Goal: Task Accomplishment & Management: Complete application form

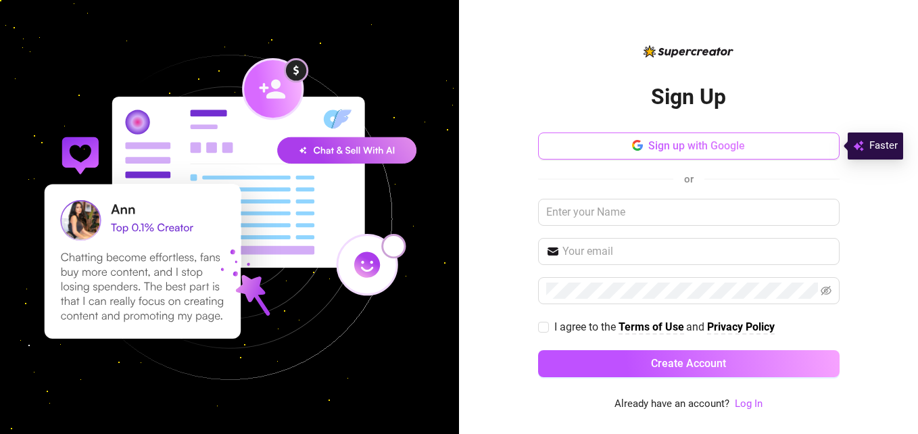
click at [627, 145] on button "Sign up with Google" at bounding box center [688, 145] width 301 height 27
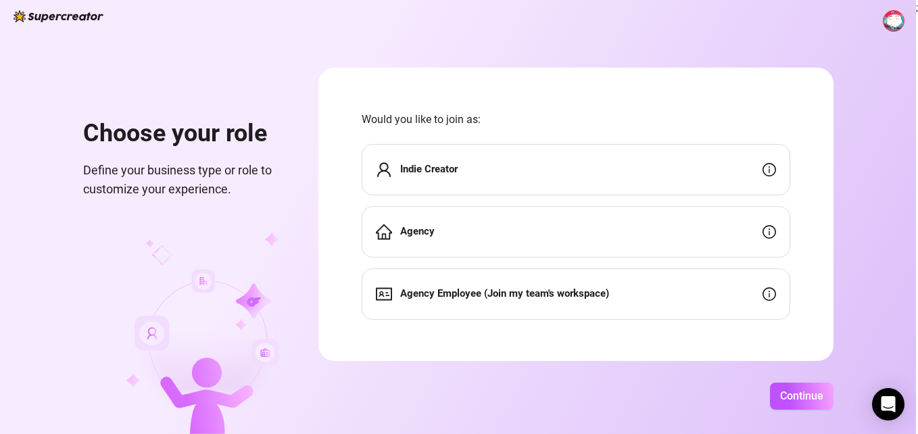
click at [484, 235] on div "Agency" at bounding box center [576, 231] width 428 height 51
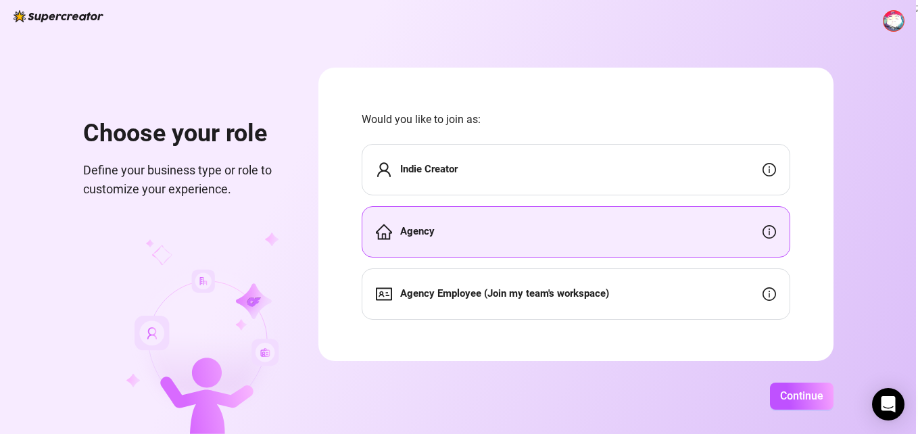
click at [496, 176] on div "Indie Creator" at bounding box center [576, 169] width 428 height 51
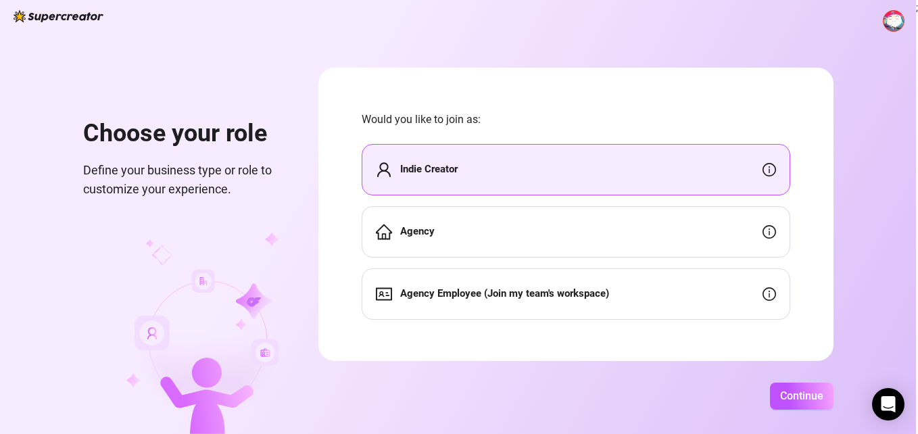
scroll to position [2, 0]
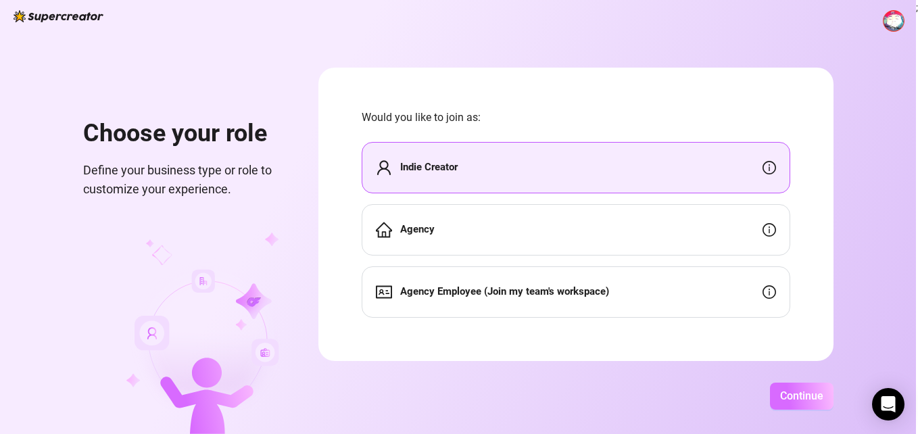
click at [791, 395] on span "Continue" at bounding box center [801, 395] width 43 height 13
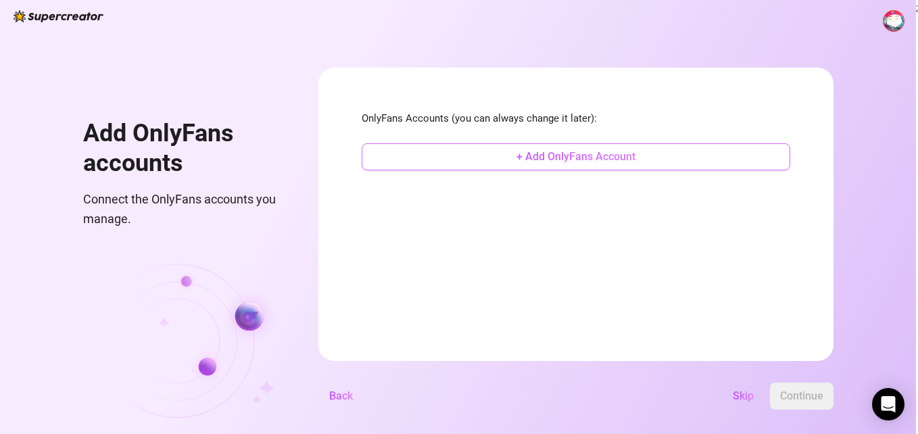
click at [541, 162] on span "+ Add OnlyFans Account" at bounding box center [575, 156] width 119 height 13
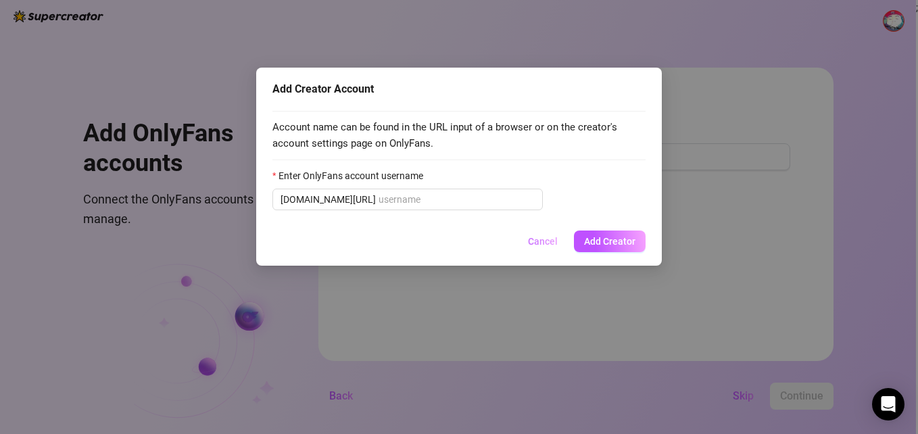
click at [550, 239] on span "Cancel" at bounding box center [543, 241] width 30 height 11
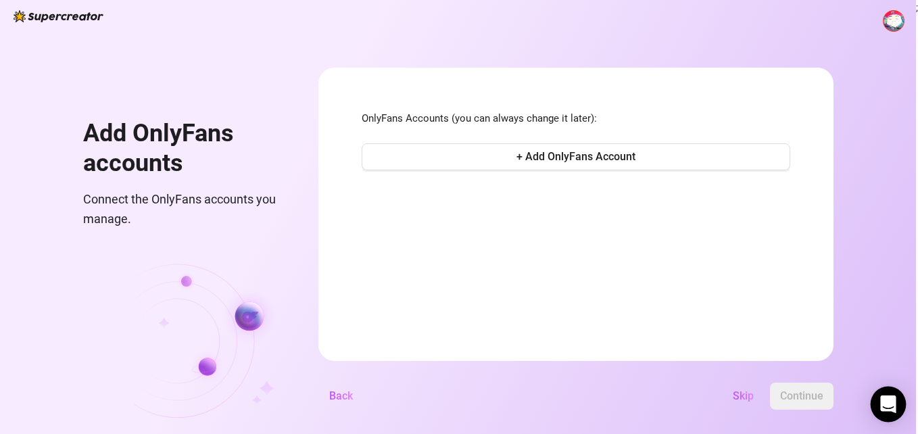
click at [882, 410] on icon "Open Intercom Messenger" at bounding box center [888, 404] width 18 height 18
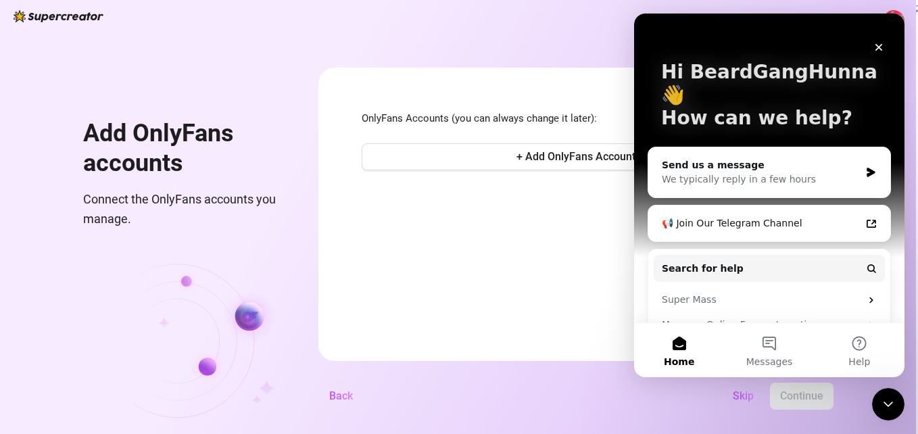
scroll to position [103, 0]
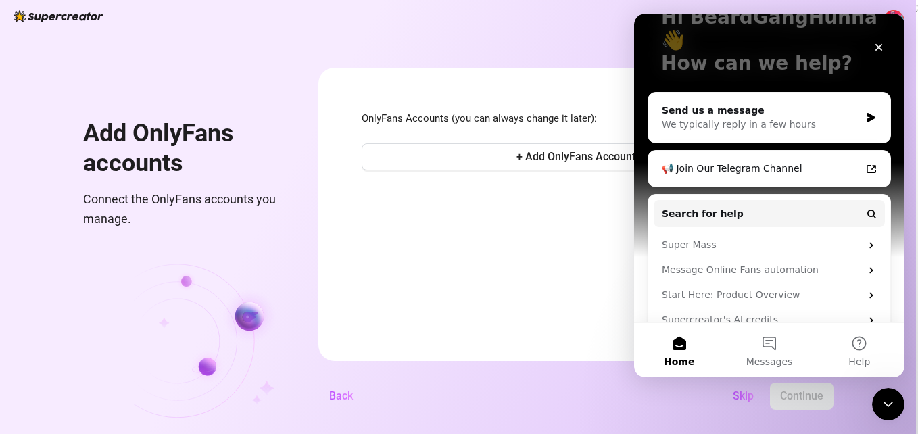
click at [70, 19] on img at bounding box center [59, 16] width 90 height 12
click at [70, 18] on img at bounding box center [59, 16] width 90 height 12
click at [881, 45] on icon "Close" at bounding box center [878, 47] width 7 height 7
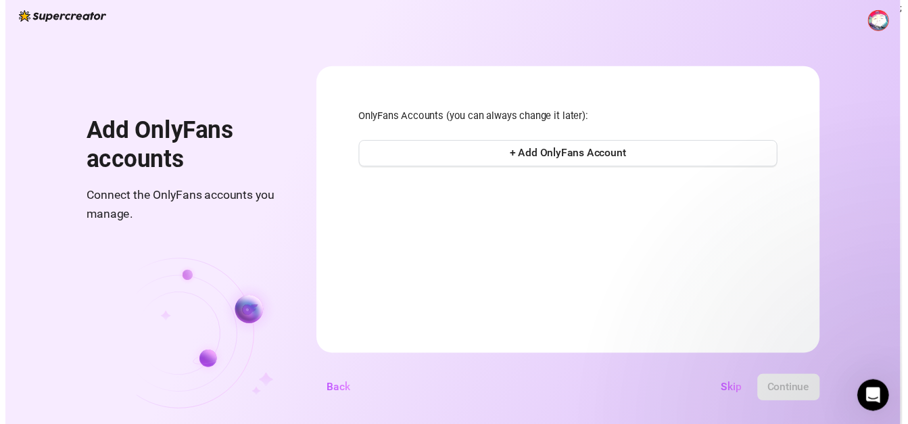
scroll to position [0, 0]
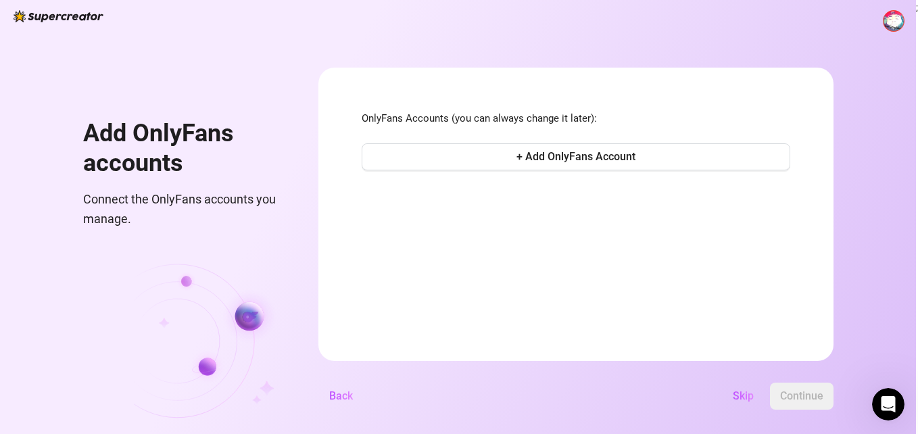
click at [76, 19] on img at bounding box center [59, 16] width 90 height 12
click at [566, 154] on span "+ Add OnlyFans Account" at bounding box center [575, 156] width 119 height 13
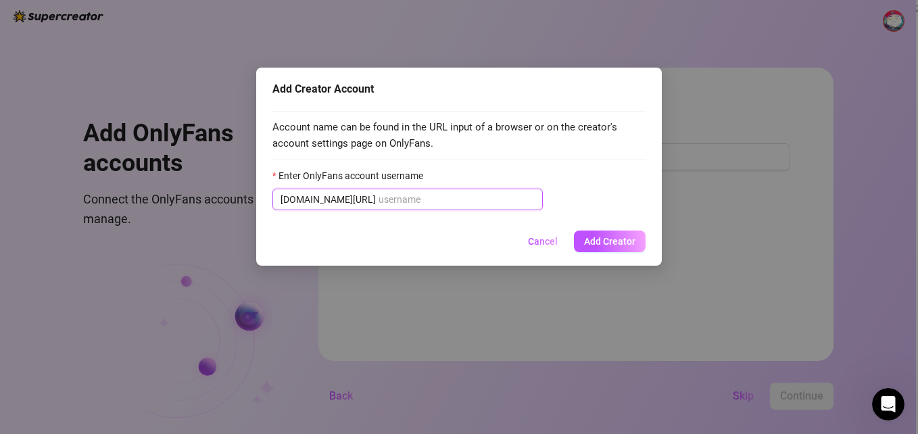
click at [480, 202] on input "Enter OnlyFans account username" at bounding box center [456, 199] width 156 height 15
type input "e"
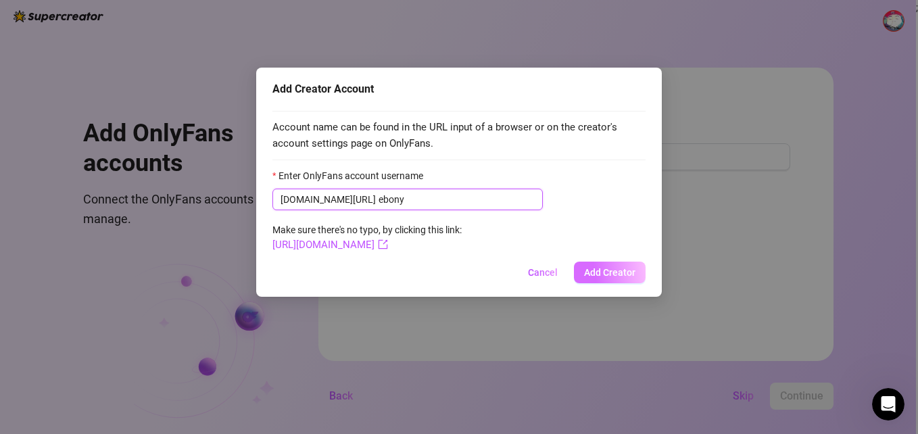
type input "ebony"
click at [593, 272] on span "Add Creator" at bounding box center [609, 272] width 51 height 11
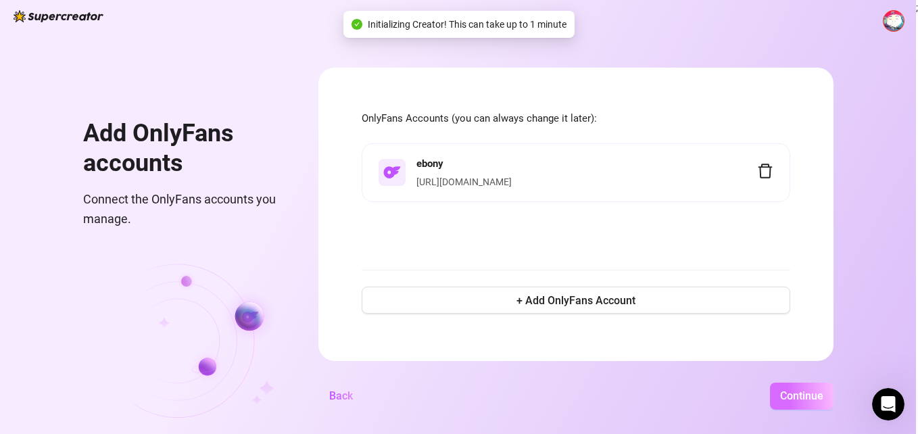
click at [783, 389] on button "Continue" at bounding box center [802, 396] width 64 height 27
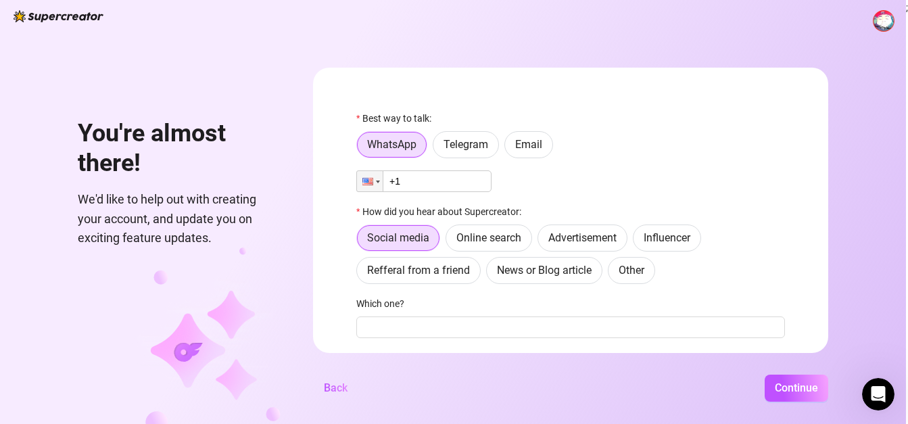
click at [424, 175] on input "+1" at bounding box center [423, 181] width 135 height 22
click at [432, 178] on input "+1" at bounding box center [423, 181] width 135 height 22
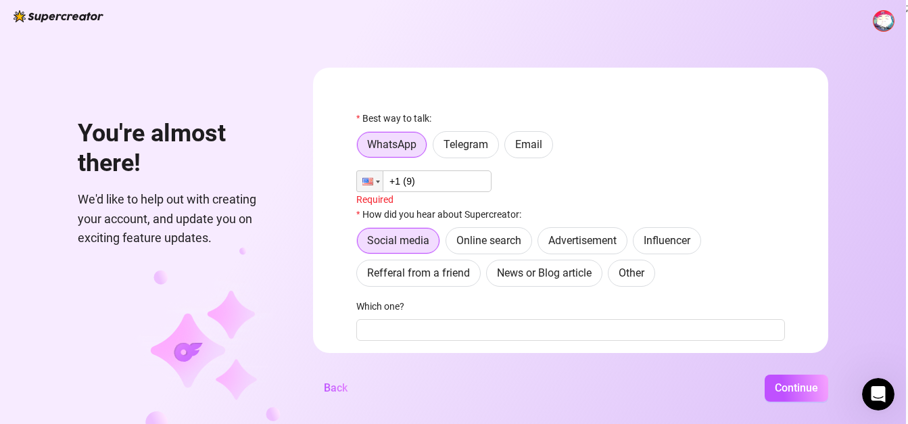
type input "+1"
click at [478, 146] on span "Telegram" at bounding box center [465, 144] width 45 height 13
click at [437, 148] on input "Telegram" at bounding box center [437, 148] width 0 height 0
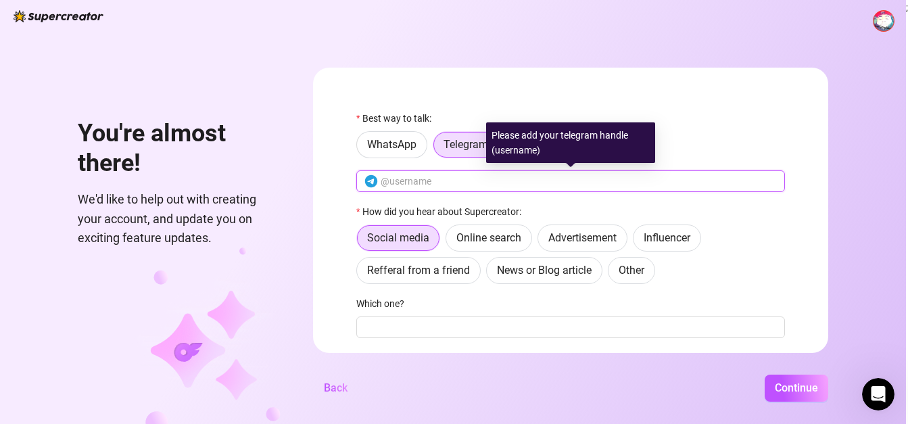
click at [425, 180] on input "text" at bounding box center [578, 181] width 396 height 15
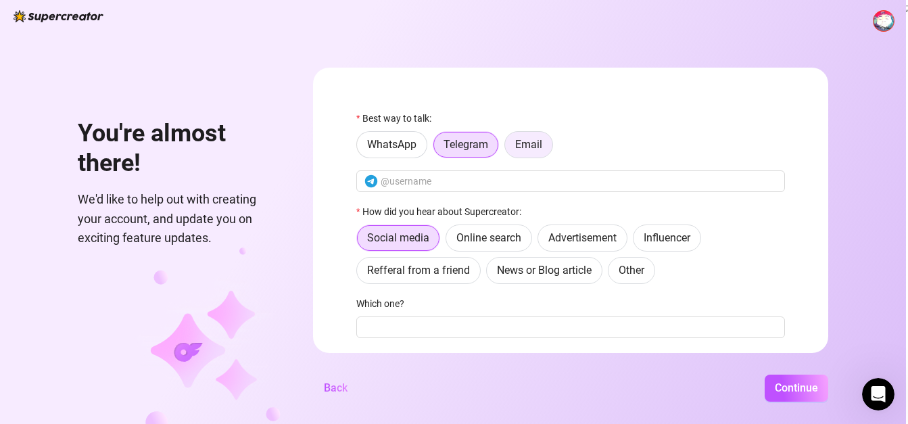
click at [553, 149] on label "Email" at bounding box center [528, 144] width 49 height 27
click at [508, 148] on input "Email" at bounding box center [508, 148] width 0 height 0
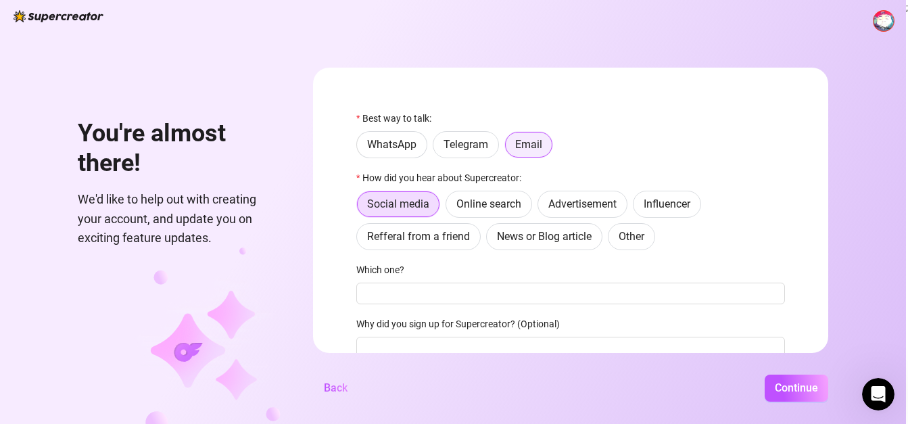
click at [534, 150] on span "Email" at bounding box center [528, 144] width 27 height 13
click at [509, 149] on input "Email" at bounding box center [509, 149] width 0 height 0
click at [415, 152] on label "WhatsApp" at bounding box center [391, 144] width 71 height 27
click at [360, 148] on input "WhatsApp" at bounding box center [360, 148] width 0 height 0
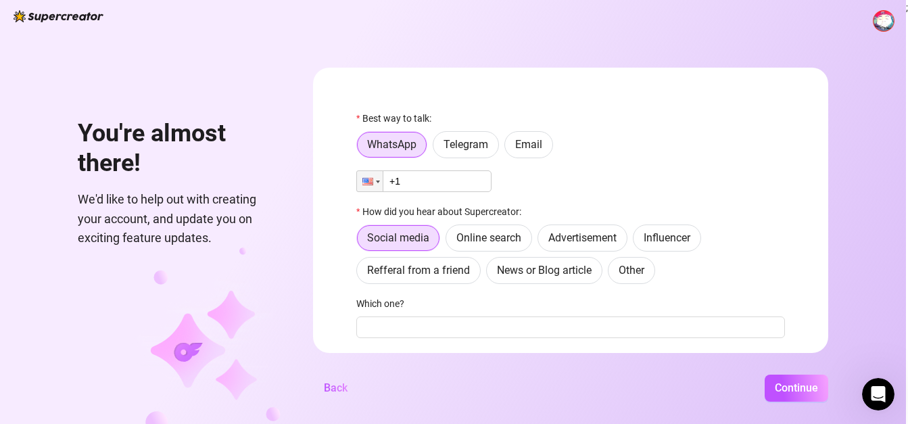
click at [415, 177] on input "+1" at bounding box center [423, 181] width 135 height 22
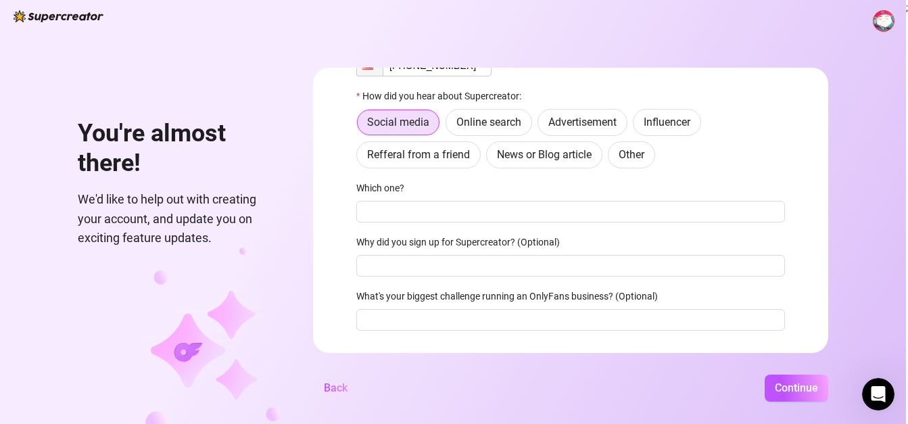
scroll to position [135, 0]
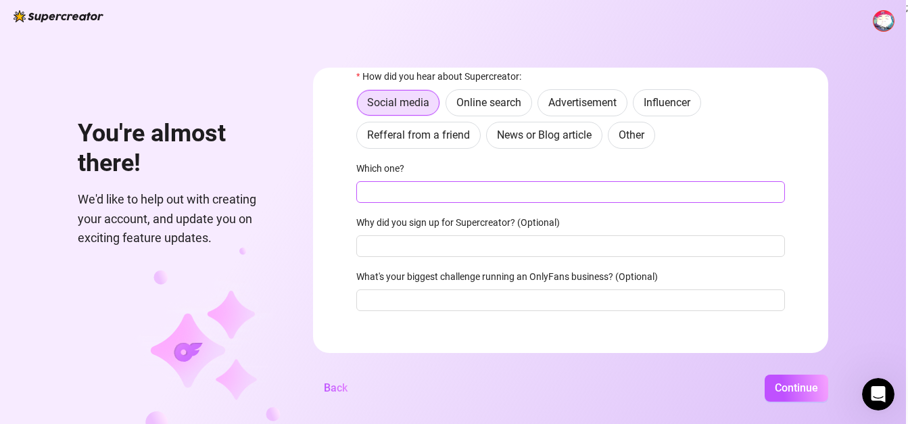
type input "[PHONE_NUMBER]"
click at [426, 187] on input "Which one?" at bounding box center [570, 192] width 428 height 22
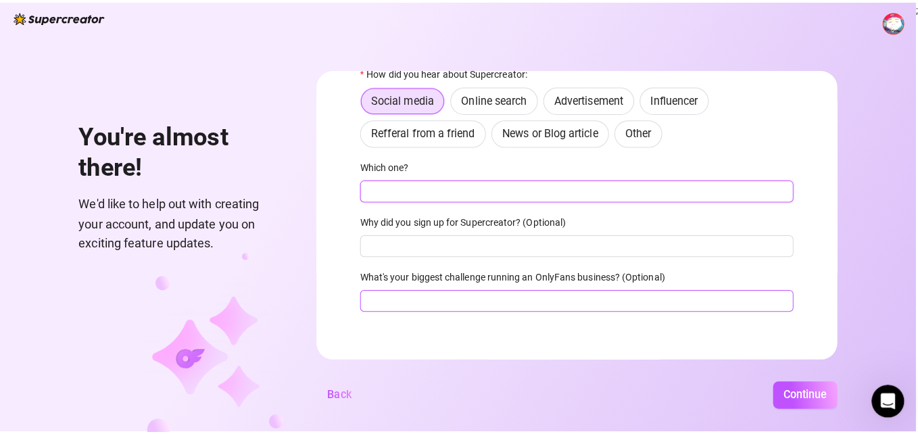
scroll to position [142, 0]
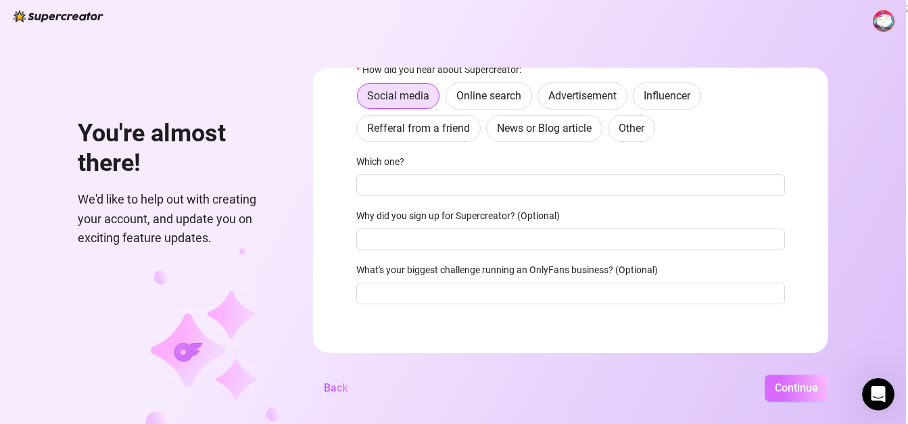
click at [793, 384] on button "Continue" at bounding box center [796, 387] width 64 height 27
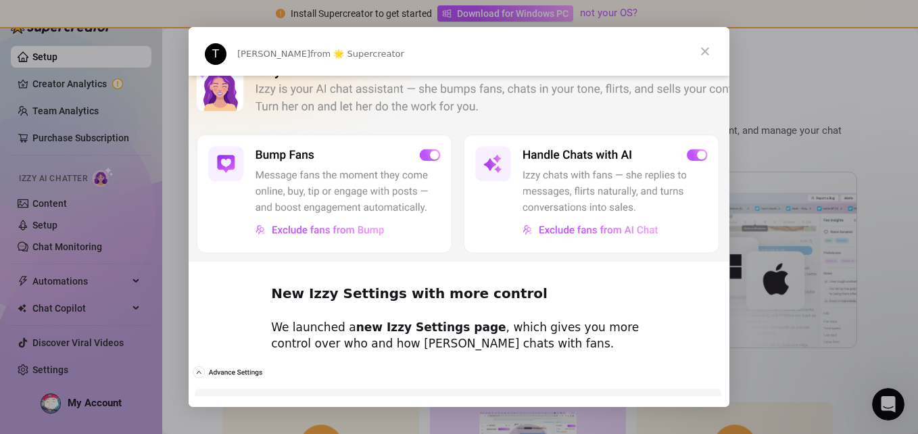
scroll to position [405, 0]
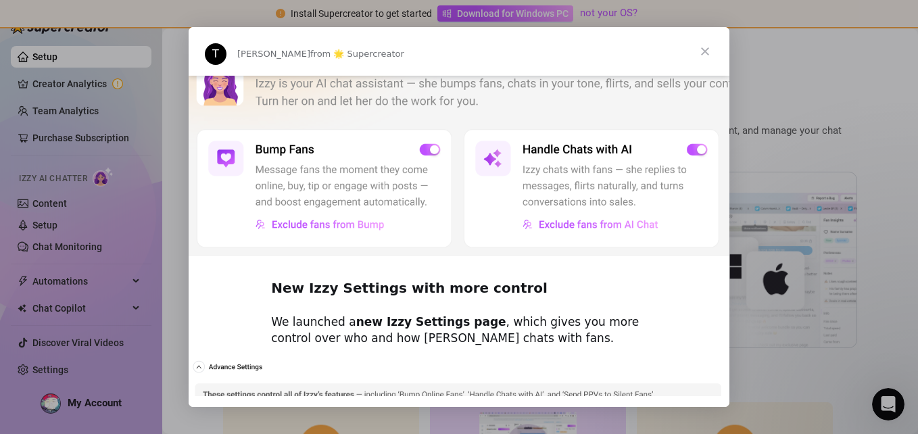
click at [713, 47] on span "Close" at bounding box center [705, 51] width 49 height 49
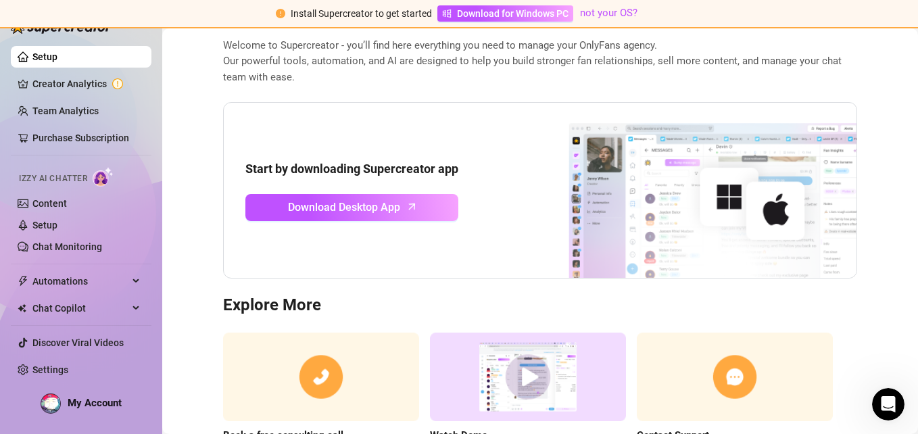
scroll to position [135, 0]
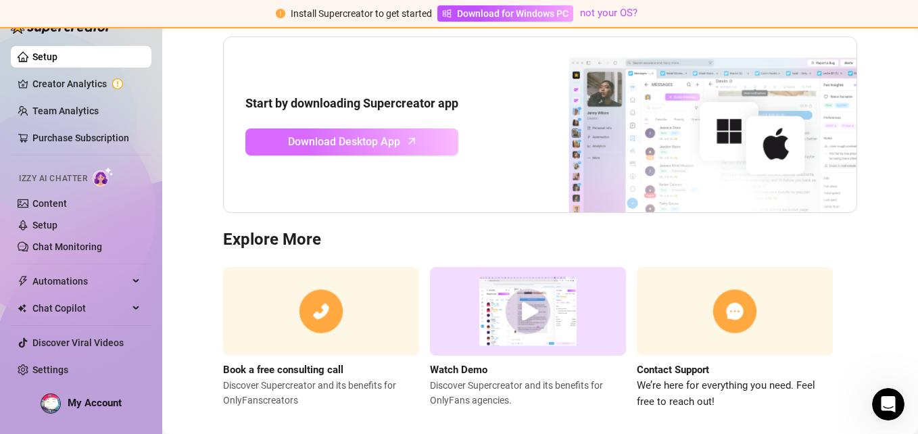
click at [380, 131] on link "Download Desktop App" at bounding box center [351, 141] width 213 height 27
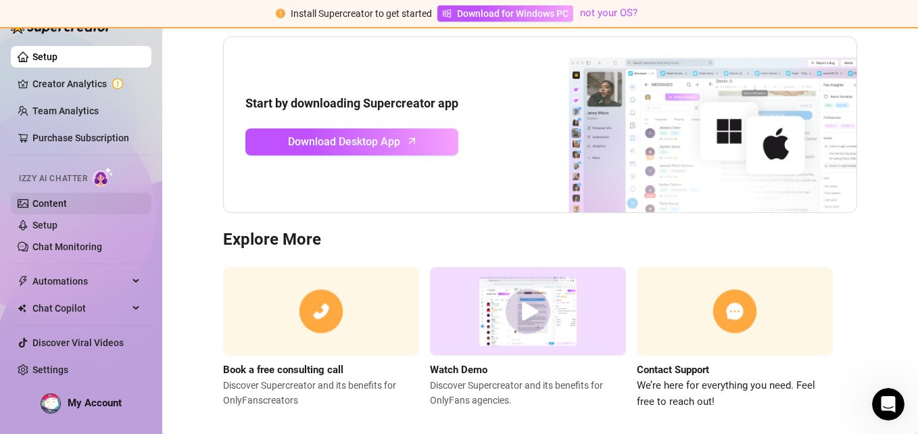
click at [67, 200] on link "Content" at bounding box center [49, 203] width 34 height 11
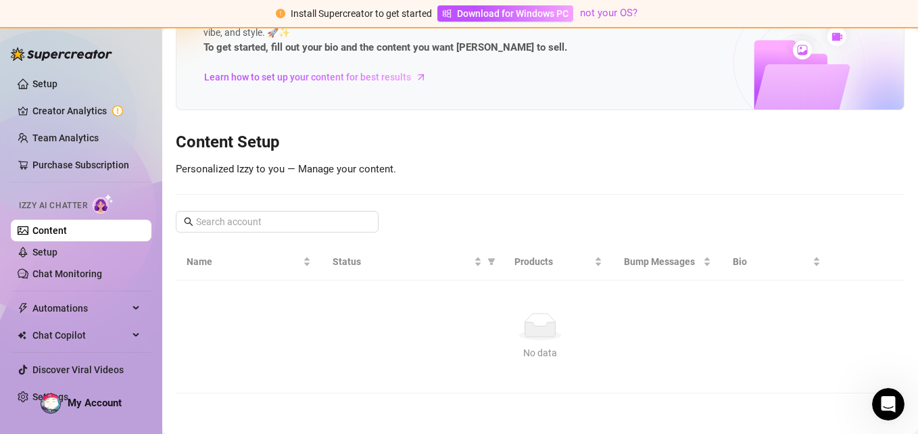
scroll to position [68, 0]
click at [86, 305] on span "Automations" at bounding box center [80, 308] width 96 height 22
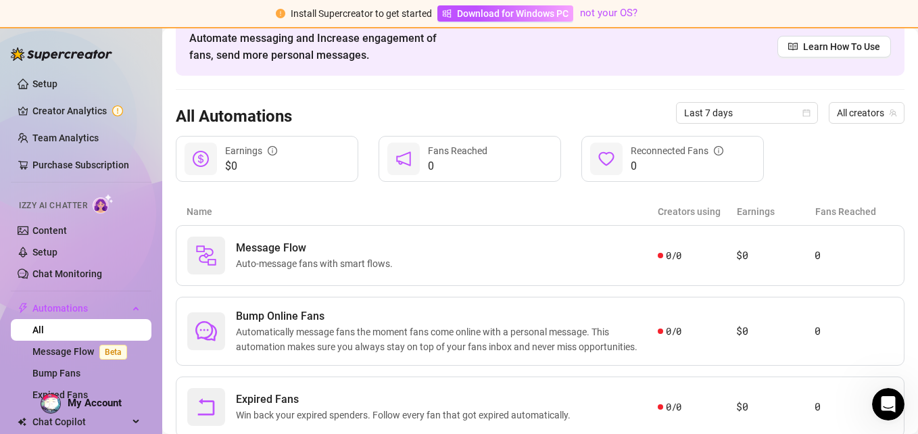
scroll to position [112, 0]
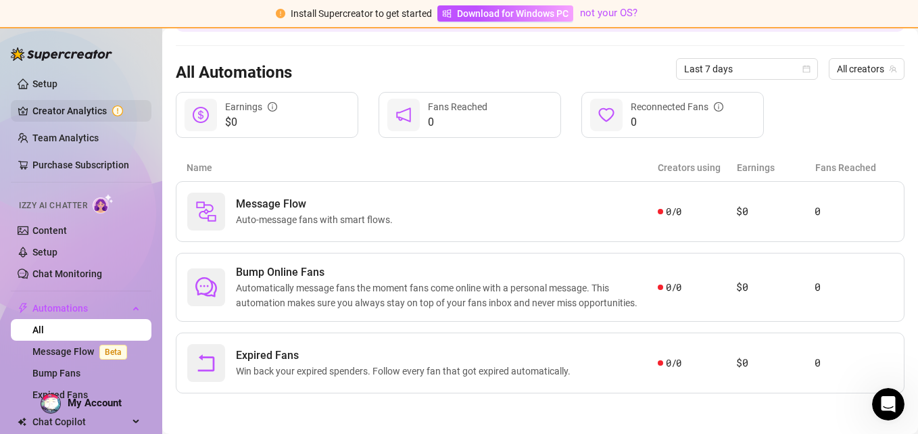
click at [93, 102] on link "Creator Analytics" at bounding box center [86, 111] width 108 height 22
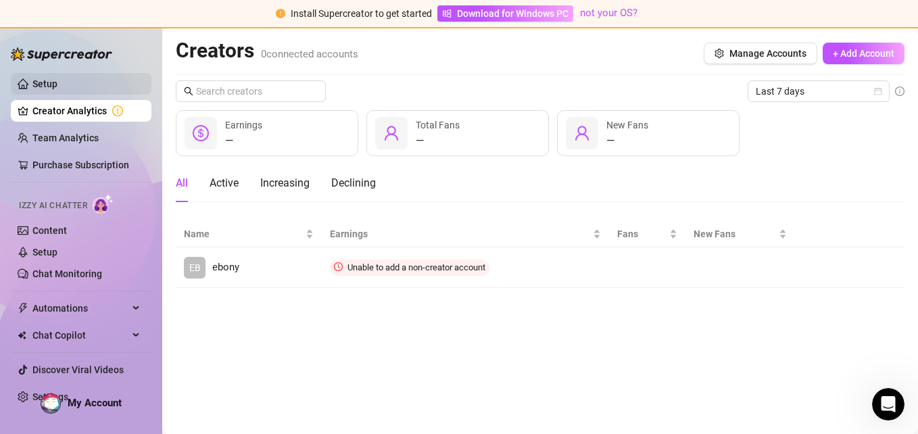
click at [57, 82] on link "Setup" at bounding box center [44, 83] width 25 height 11
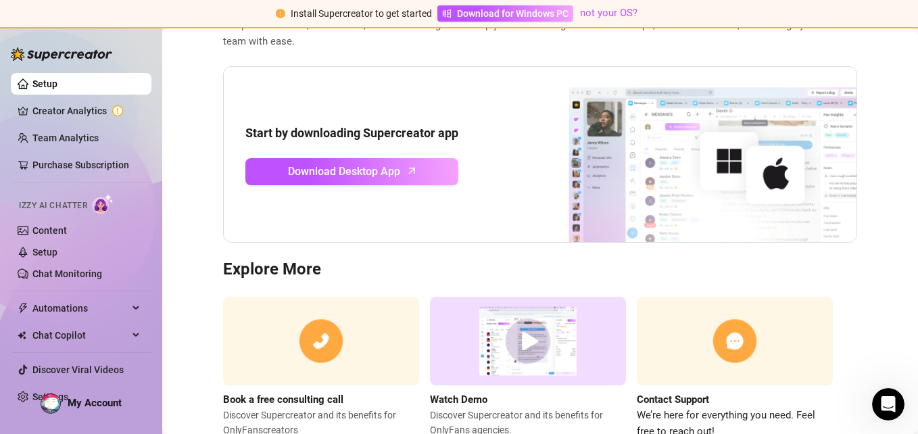
scroll to position [152, 0]
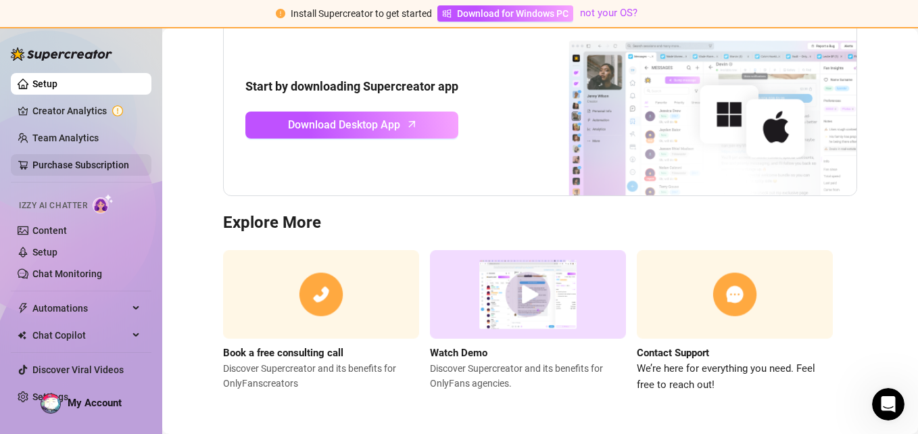
click at [95, 162] on link "Purchase Subscription" at bounding box center [80, 164] width 97 height 11
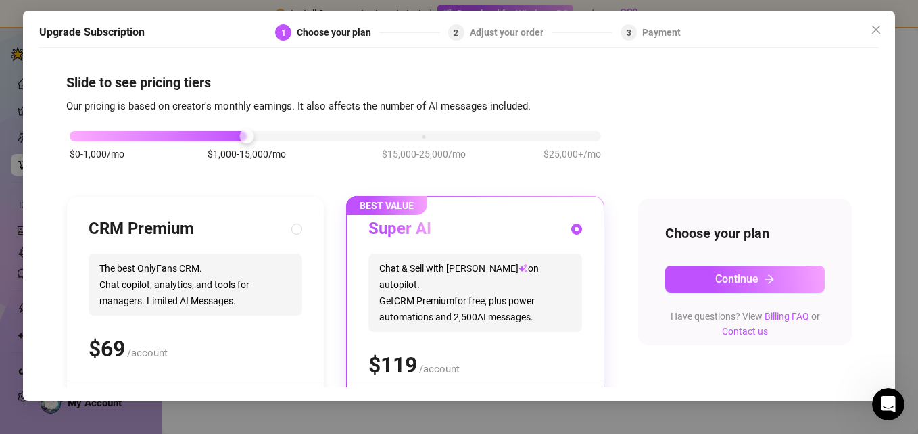
click at [892, 27] on div "Upgrade Subscription 1 Choose your plan 2 Adjust your order 3 Payment Slide to …" at bounding box center [459, 206] width 872 height 390
click at [884, 25] on span "Close" at bounding box center [876, 29] width 22 height 11
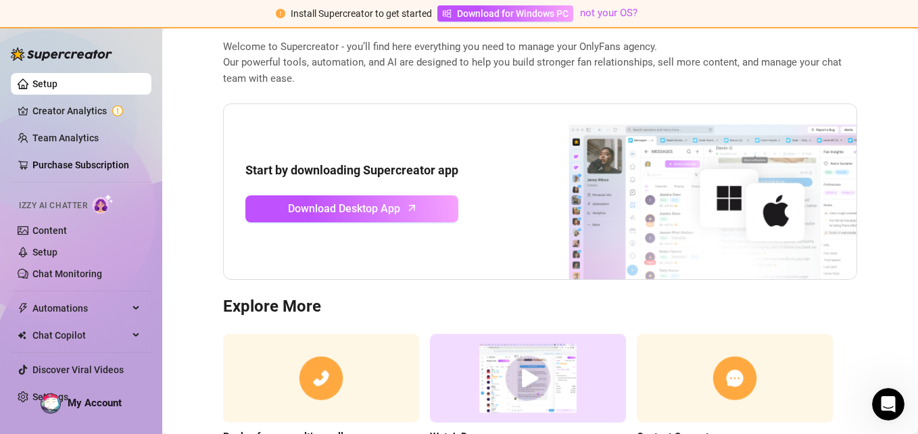
scroll to position [152, 0]
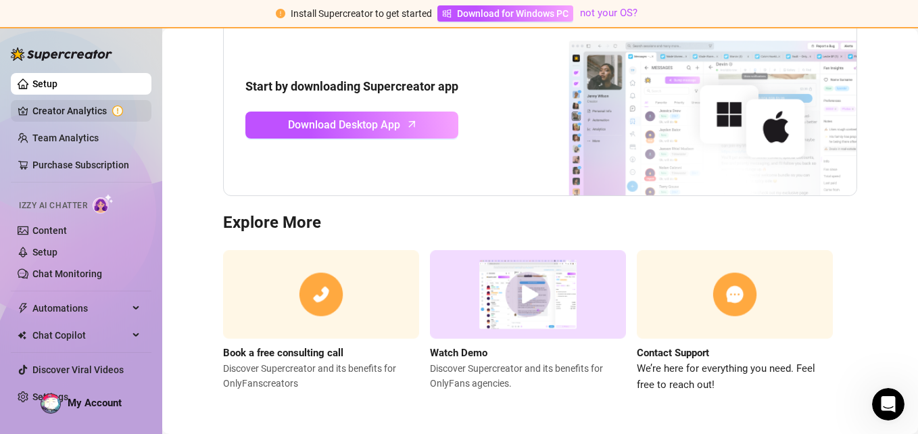
click at [78, 107] on link "Creator Analytics" at bounding box center [86, 111] width 108 height 22
